Goal: Find specific page/section: Find specific page/section

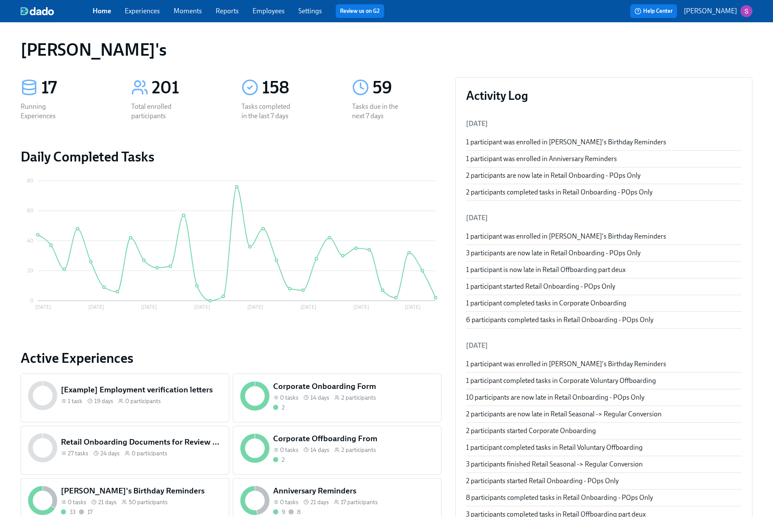
click at [152, 9] on link "Experiences" at bounding box center [142, 11] width 35 height 8
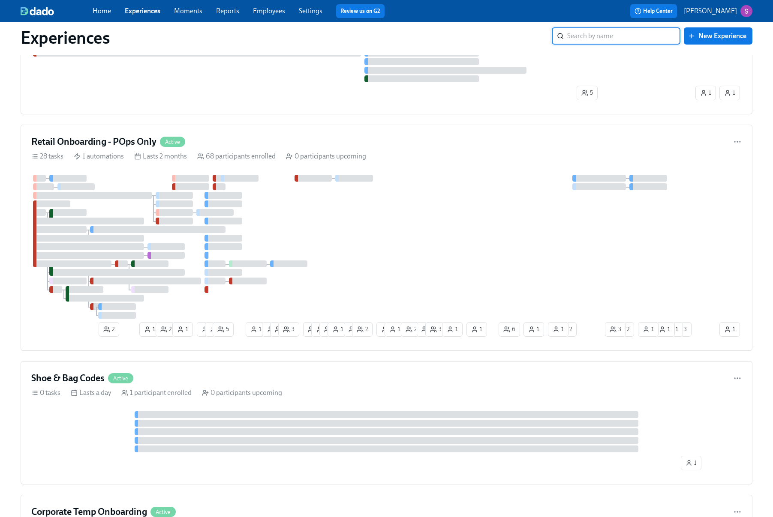
scroll to position [542, 0]
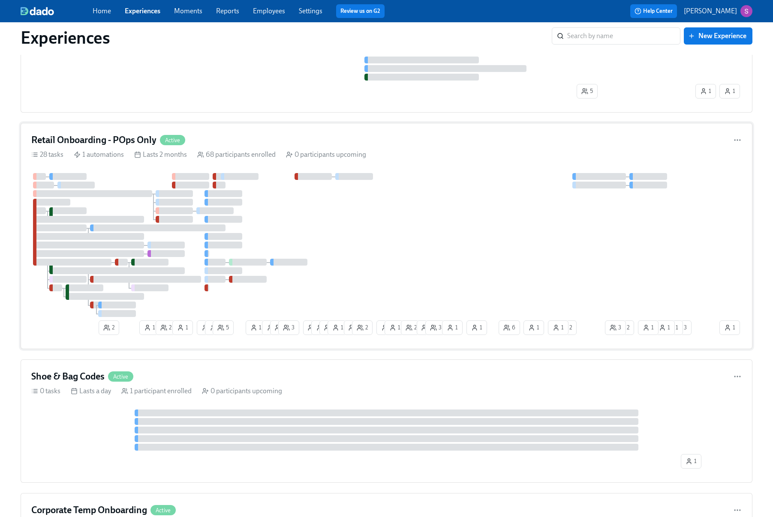
click at [282, 138] on div "Retail Onboarding - POps Only Active" at bounding box center [386, 140] width 710 height 13
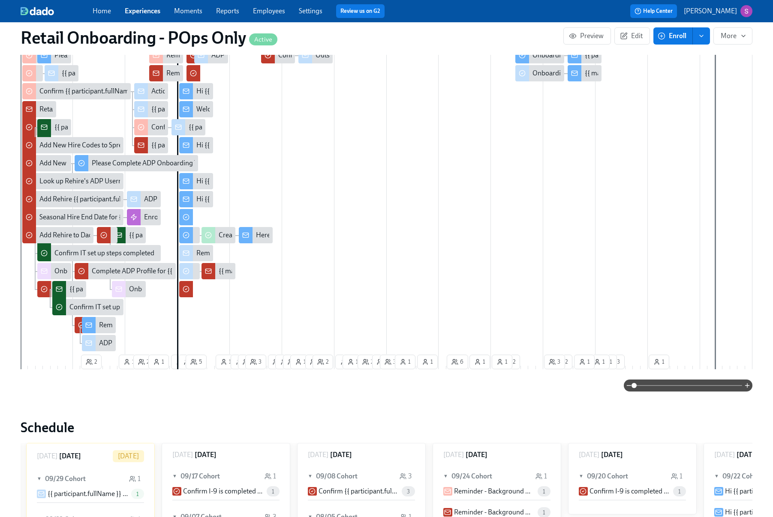
scroll to position [0, 10019]
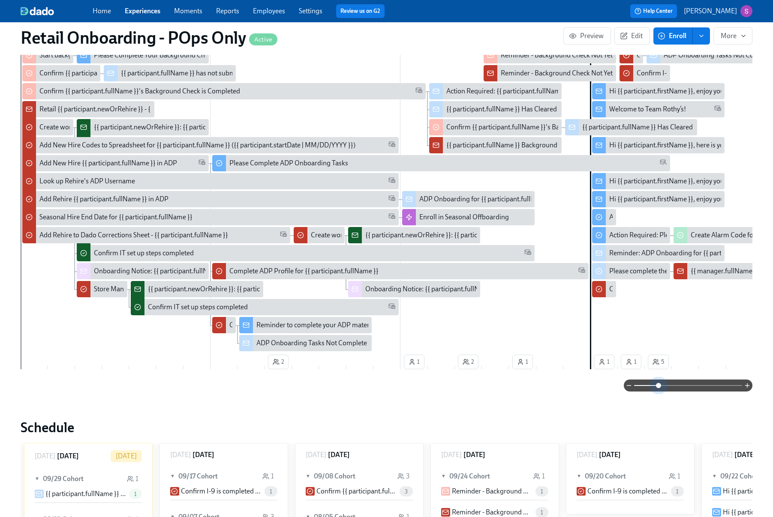
click at [659, 384] on span at bounding box center [688, 386] width 108 height 12
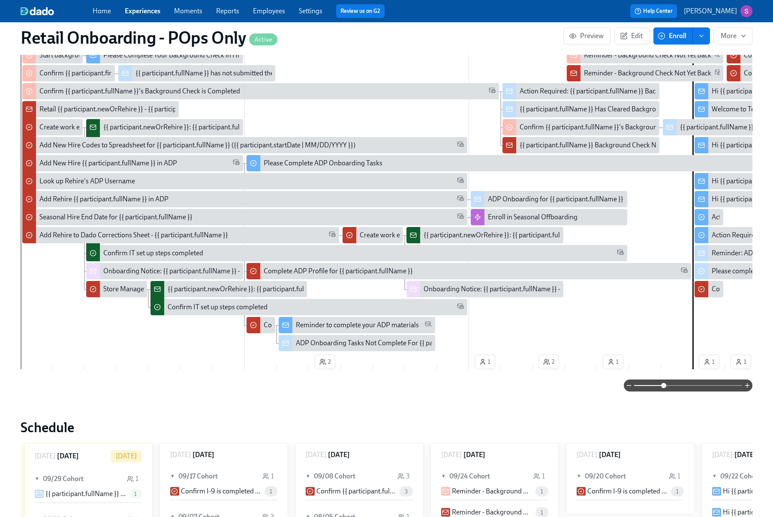
click at [664, 387] on span at bounding box center [663, 385] width 5 height 5
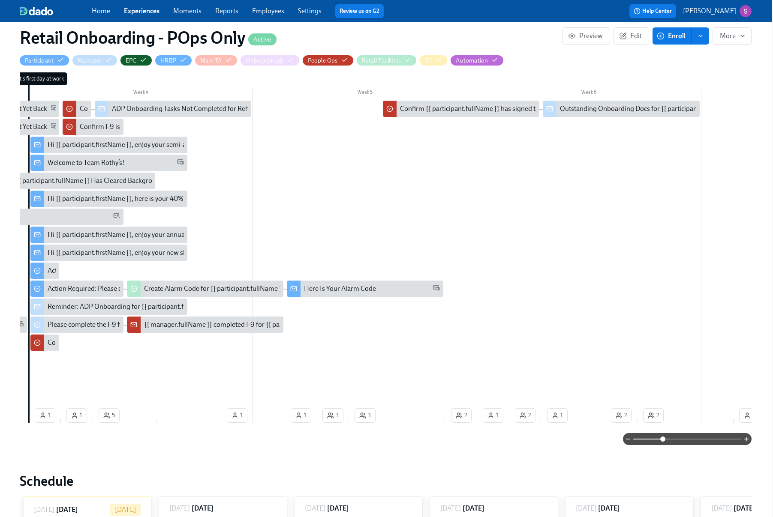
scroll to position [0, 665]
